Goal: Information Seeking & Learning: Learn about a topic

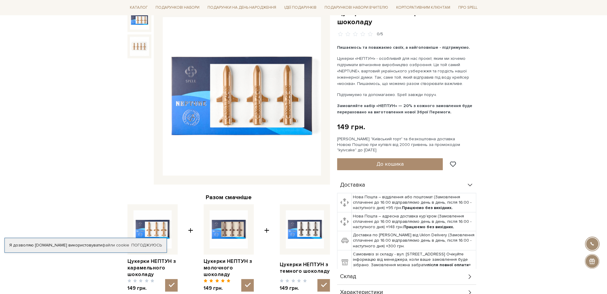
scroll to position [149, 0]
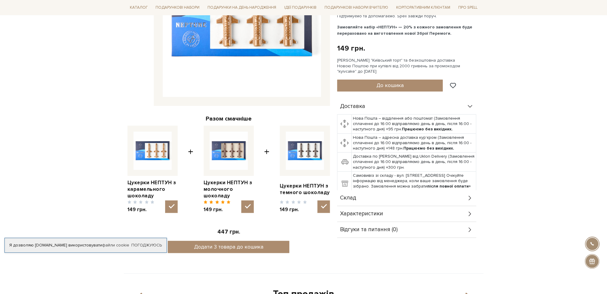
click at [257, 42] on img at bounding box center [242, 17] width 158 height 158
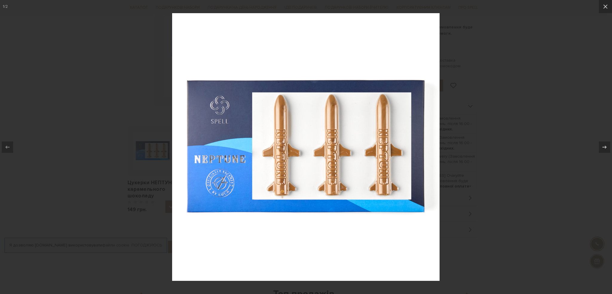
click at [267, 184] on img at bounding box center [305, 146] width 267 height 267
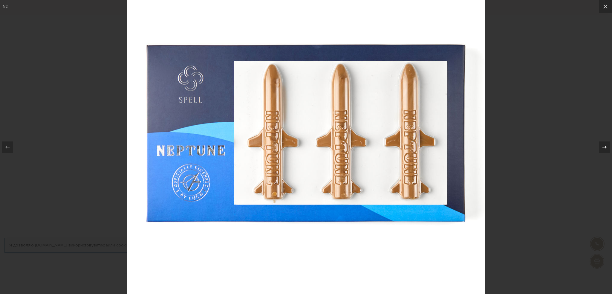
click at [600, 149] on div at bounding box center [604, 146] width 11 height 11
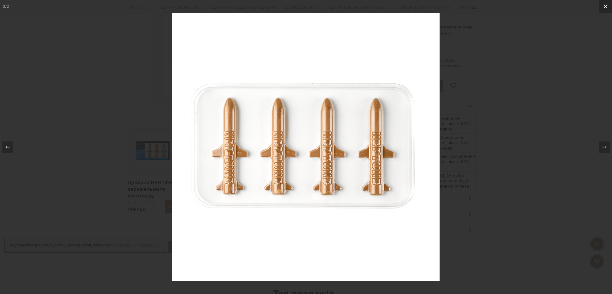
drag, startPoint x: 603, startPoint y: 5, endPoint x: 489, endPoint y: 1, distance: 114.5
click at [602, 5] on icon at bounding box center [605, 6] width 7 height 7
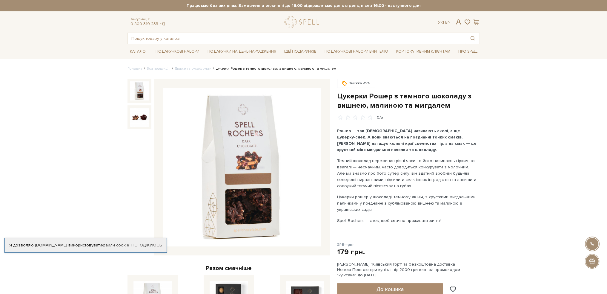
click at [233, 209] on img at bounding box center [242, 167] width 158 height 158
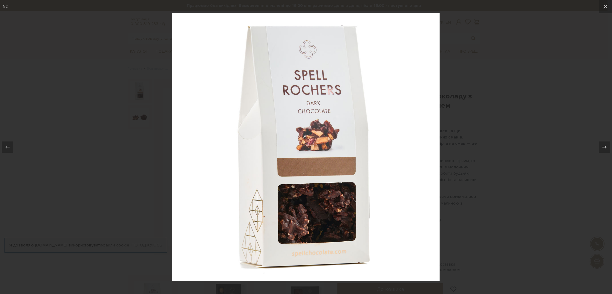
click at [279, 184] on img at bounding box center [305, 146] width 267 height 267
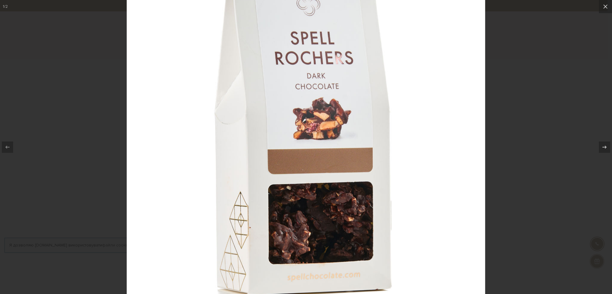
click at [279, 184] on img at bounding box center [306, 134] width 358 height 358
click at [285, 202] on img at bounding box center [306, 134] width 358 height 358
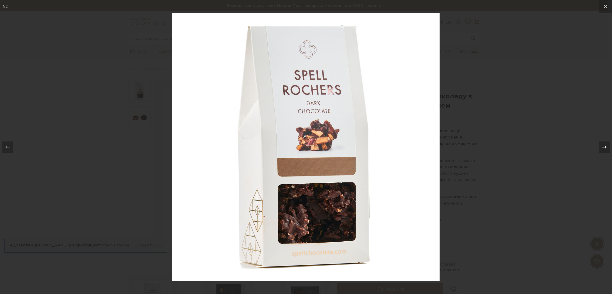
click at [603, 140] on button at bounding box center [601, 147] width 21 height 30
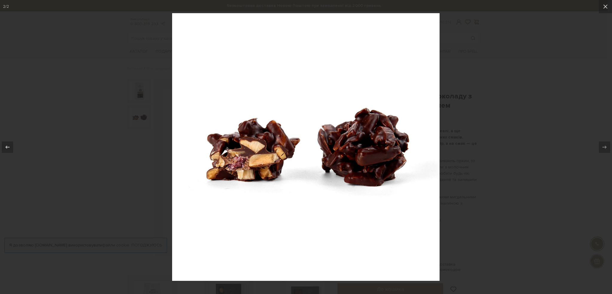
drag, startPoint x: 611, startPoint y: 7, endPoint x: 608, endPoint y: 7, distance: 3.0
click at [607, 7] on button at bounding box center [605, 6] width 13 height 13
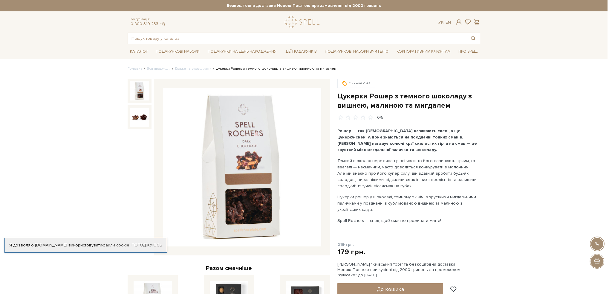
click at [607, 7] on div "2 / 2" at bounding box center [306, 147] width 612 height 294
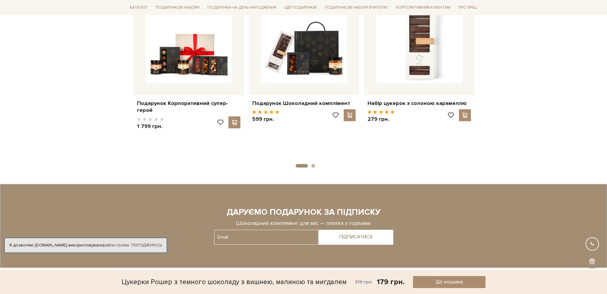
scroll to position [807, 0]
